Goal: Communication & Community: Participate in discussion

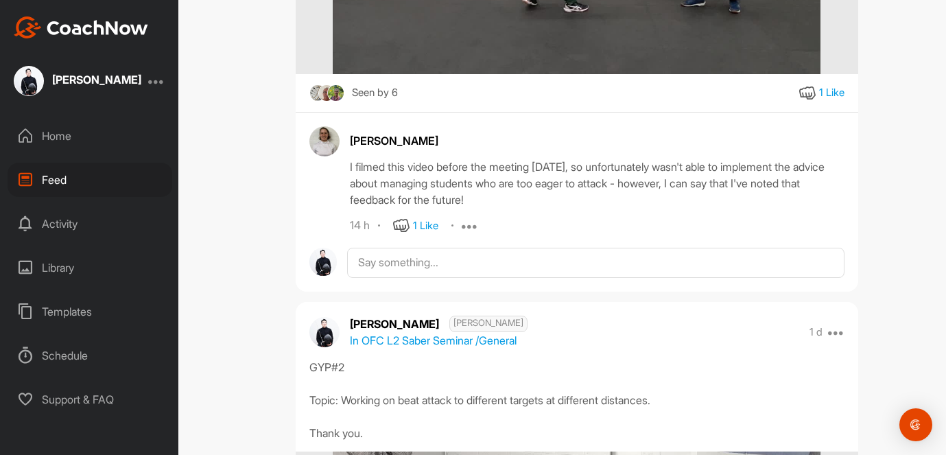
scroll to position [1131, 0]
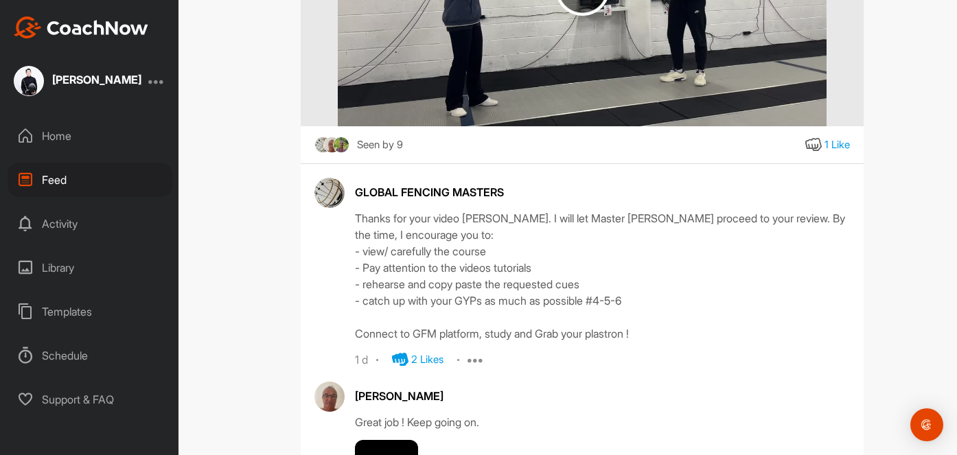
scroll to position [1734, 0]
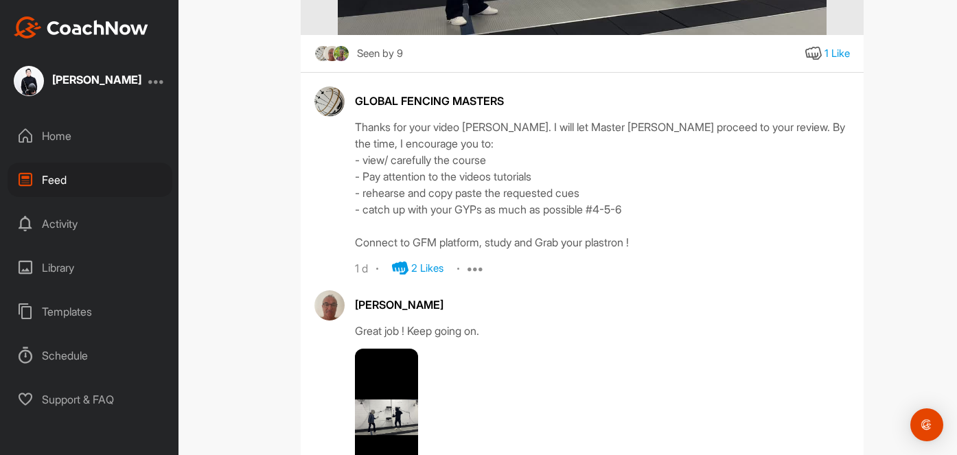
click at [472, 272] on icon at bounding box center [475, 268] width 16 height 16
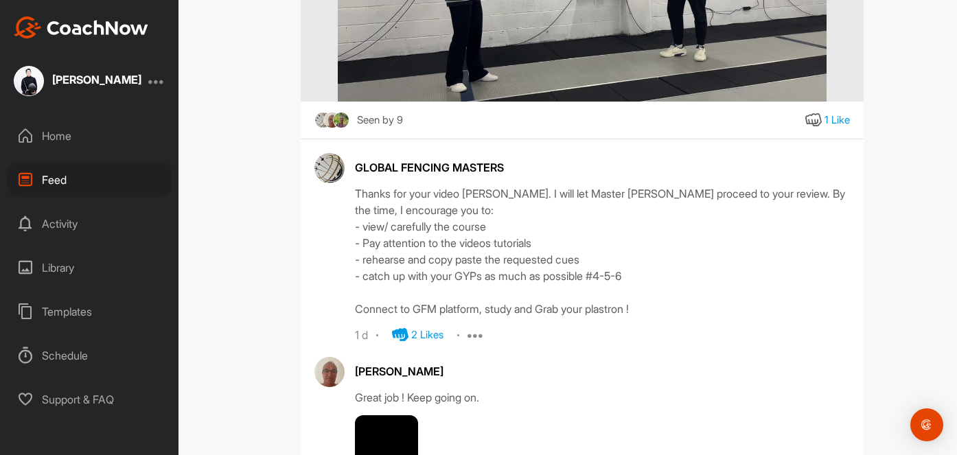
scroll to position [1763, 0]
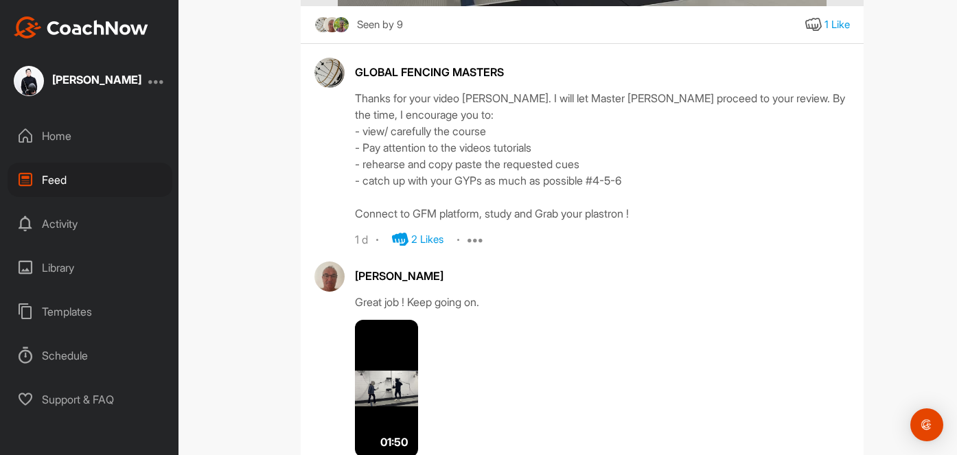
click at [468, 240] on div "1 d 2 Likes Report" at bounding box center [602, 239] width 495 height 16
click at [479, 240] on icon at bounding box center [475, 239] width 16 height 16
click at [507, 218] on div "Thanks for your video [PERSON_NAME]. I will let Master [PERSON_NAME] proceed to…" at bounding box center [602, 156] width 495 height 132
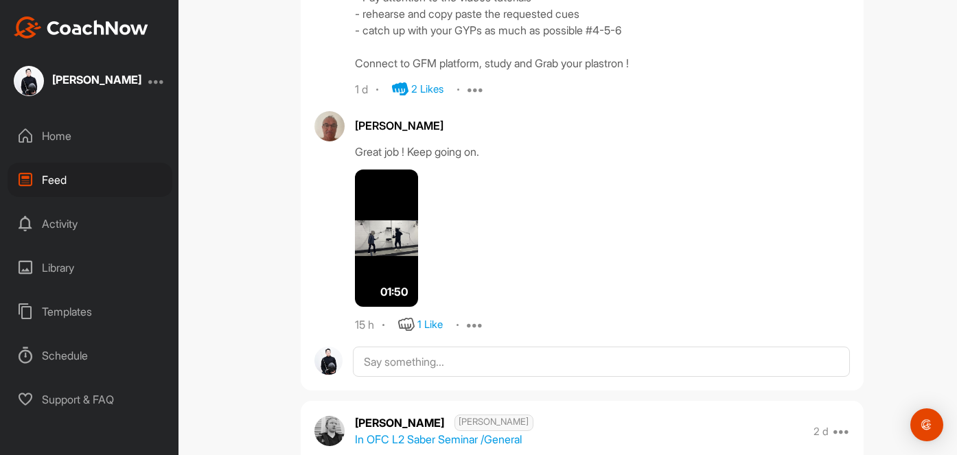
click at [397, 255] on img at bounding box center [386, 238] width 63 height 137
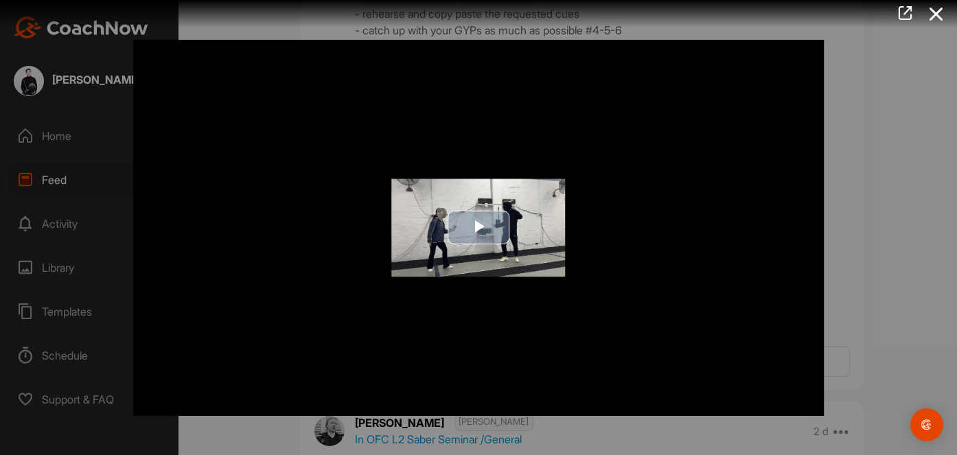
click at [478, 228] on span "Video Player" at bounding box center [478, 228] width 0 height 0
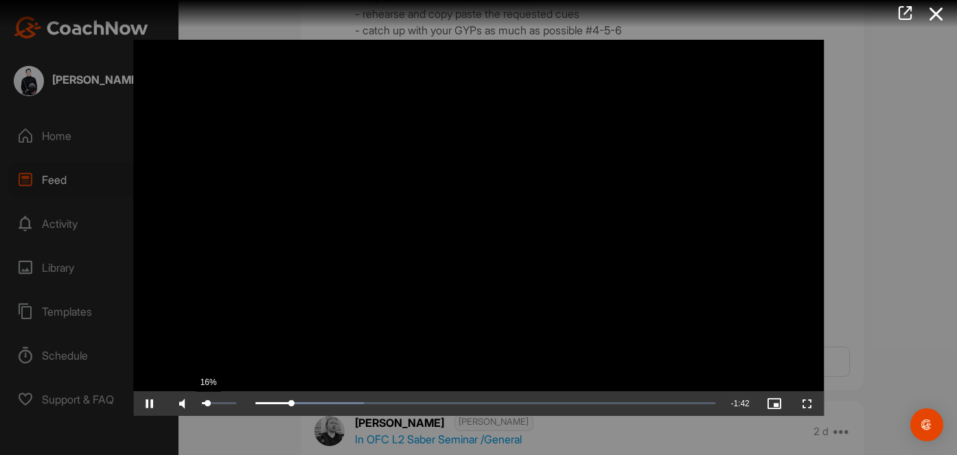
drag, startPoint x: 220, startPoint y: 405, endPoint x: 208, endPoint y: 405, distance: 12.4
click at [208, 405] on div "16%" at bounding box center [218, 403] width 41 height 25
click at [913, 248] on div at bounding box center [478, 227] width 957 height 455
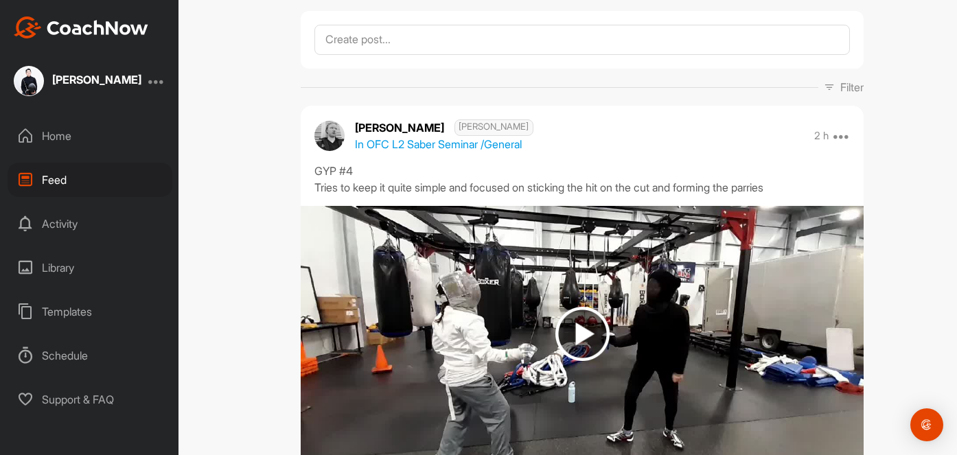
scroll to position [0, 0]
